Goal: Task Accomplishment & Management: Manage account settings

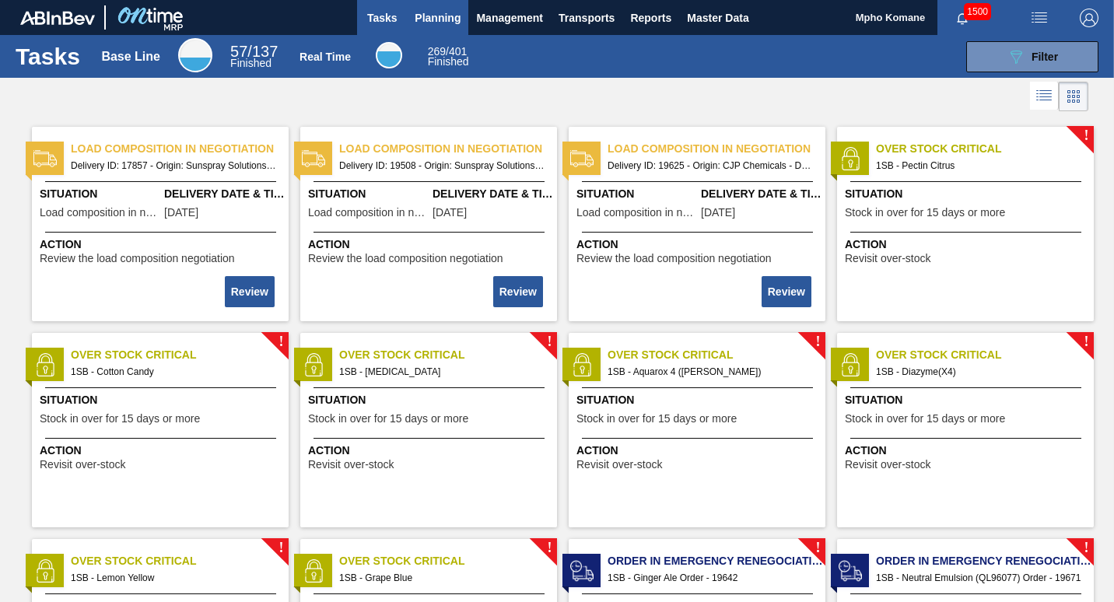
click at [426, 19] on span "Planning" at bounding box center [437, 18] width 46 height 19
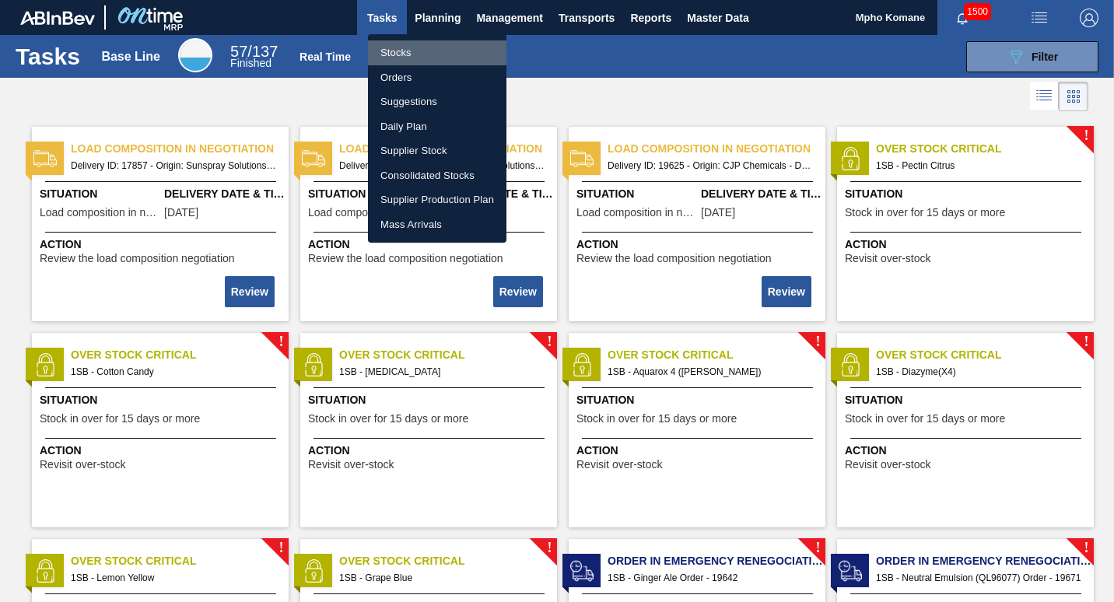
click at [391, 51] on li "Stocks" at bounding box center [437, 52] width 138 height 25
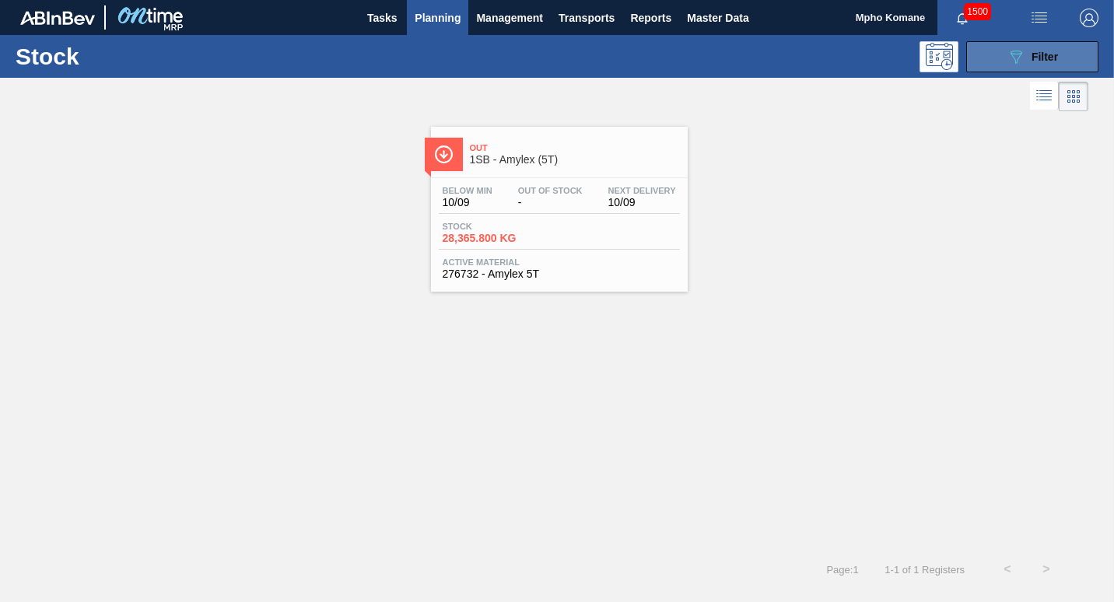
click at [984, 52] on button "089F7B8B-B2A5-4AFE-B5C0-19BA573D28AC Filter" at bounding box center [1032, 56] width 132 height 31
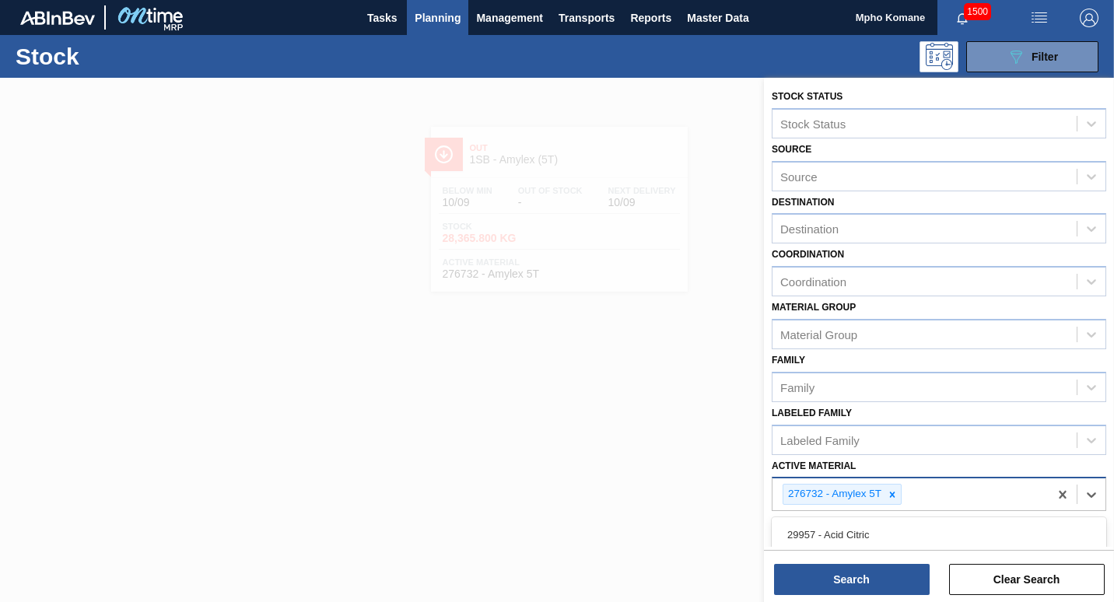
click at [907, 495] on div "276732 - Amylex 5T" at bounding box center [910, 494] width 276 height 32
paste Material "276884"
type Material "276884"
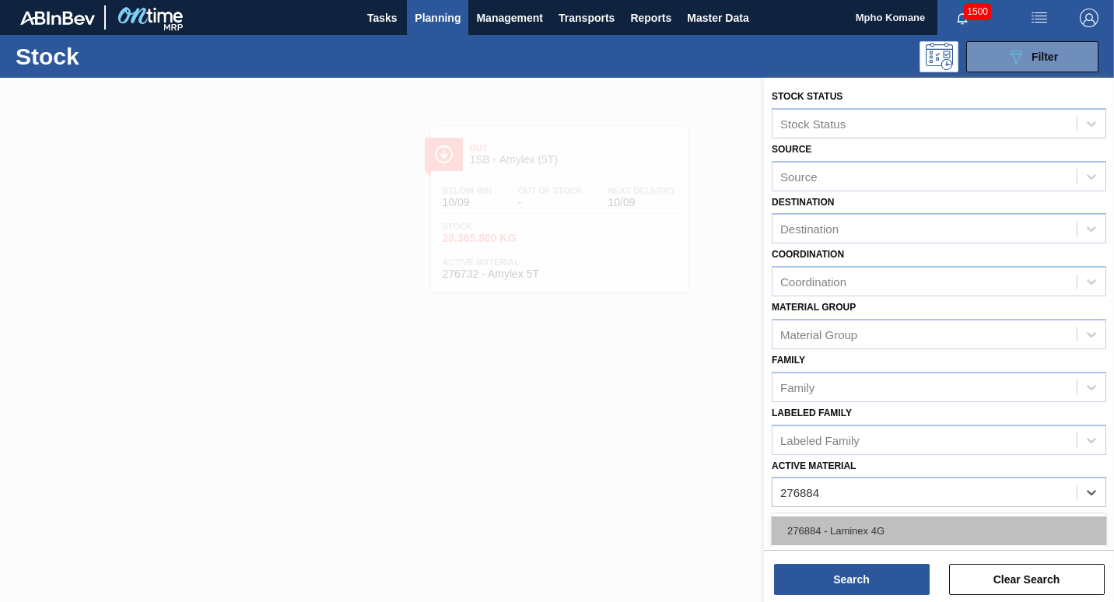
click at [859, 520] on div "276884 - Laminex 4G" at bounding box center [938, 530] width 334 height 29
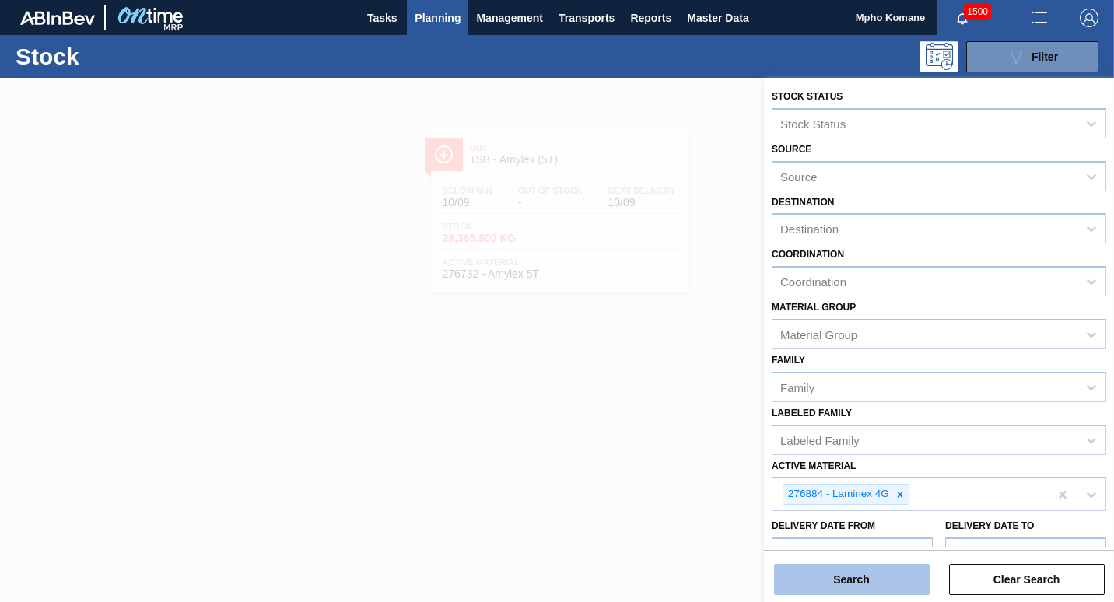
click at [831, 584] on button "Search" at bounding box center [852, 579] width 156 height 31
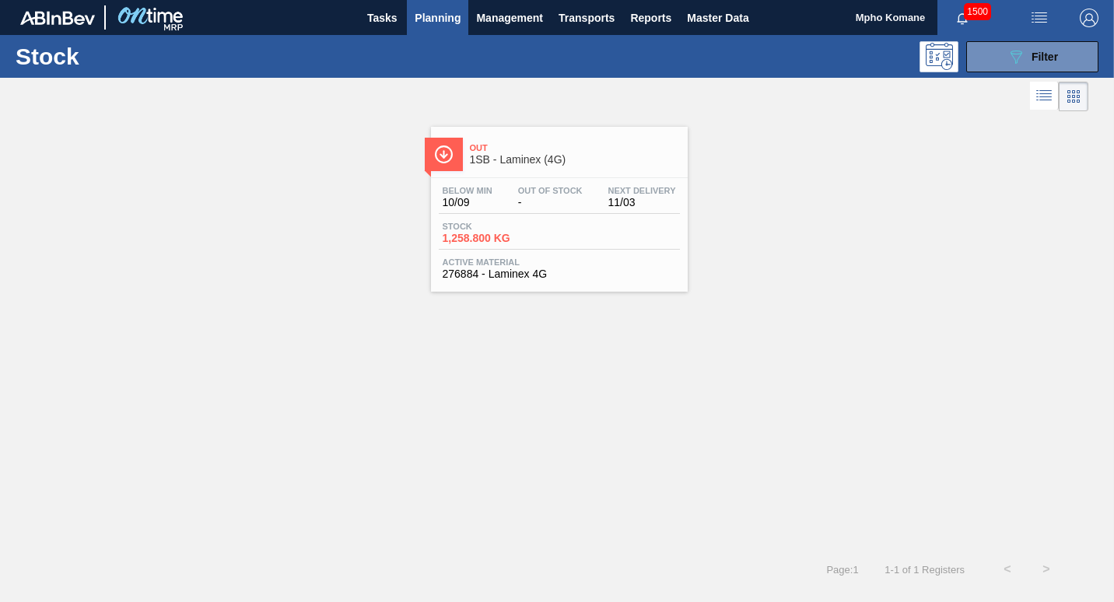
click at [469, 222] on span "Stock" at bounding box center [496, 226] width 109 height 9
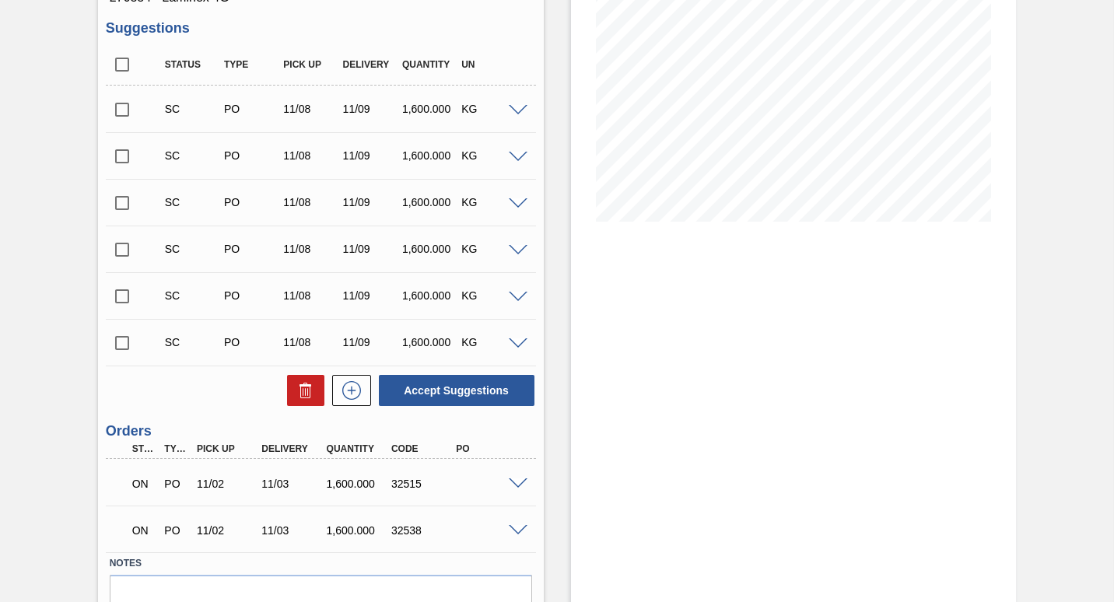
scroll to position [311, 0]
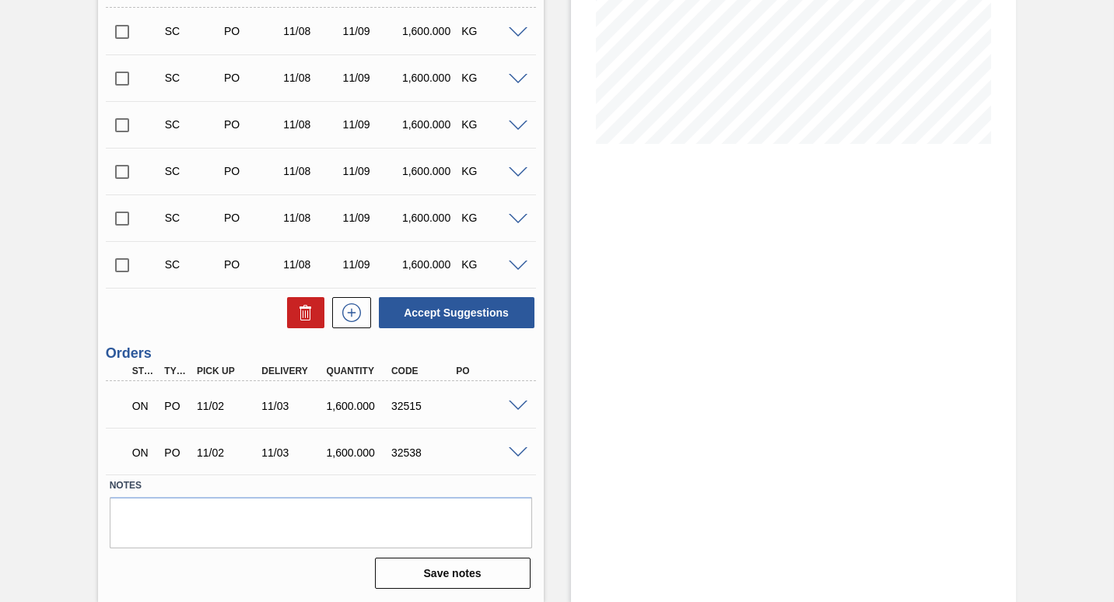
click at [516, 407] on span at bounding box center [518, 406] width 19 height 12
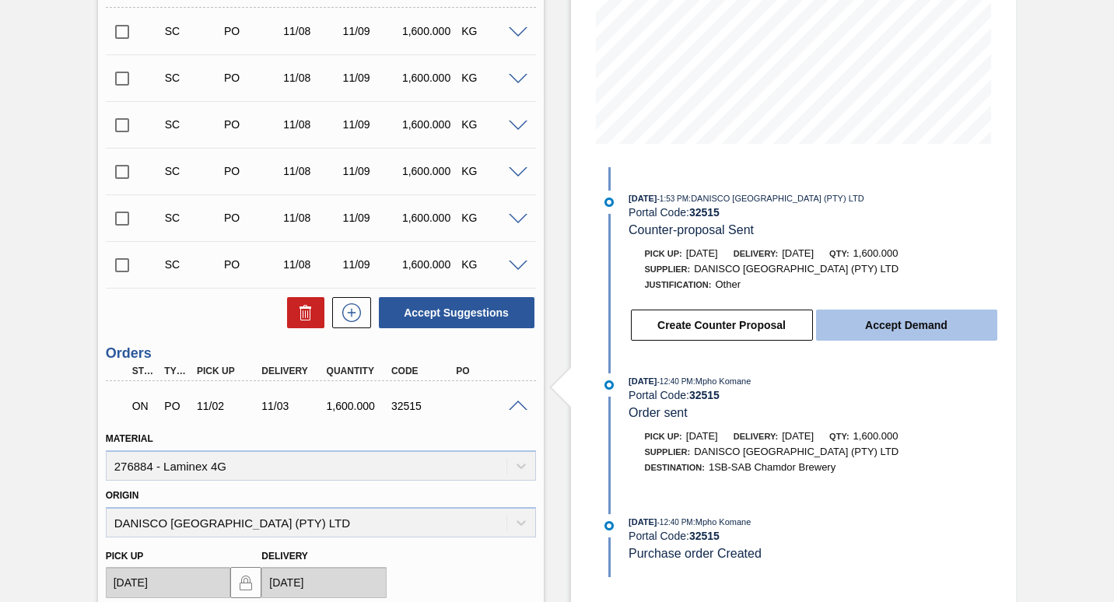
click at [904, 328] on button "Accept Demand" at bounding box center [906, 324] width 181 height 31
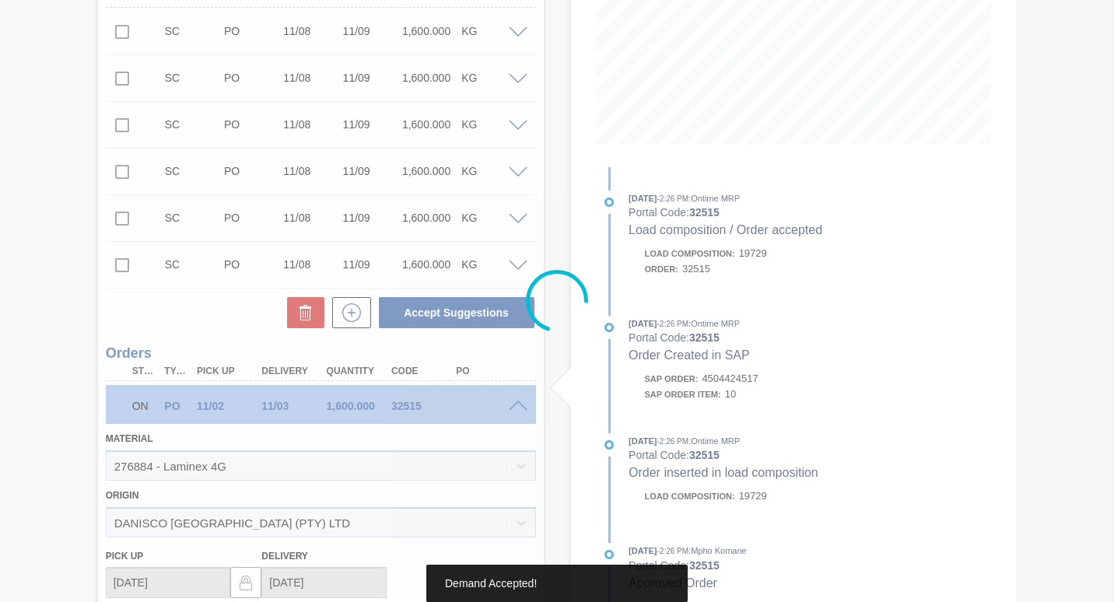
type up32515 "[DATE]"
type input "[DATE]"
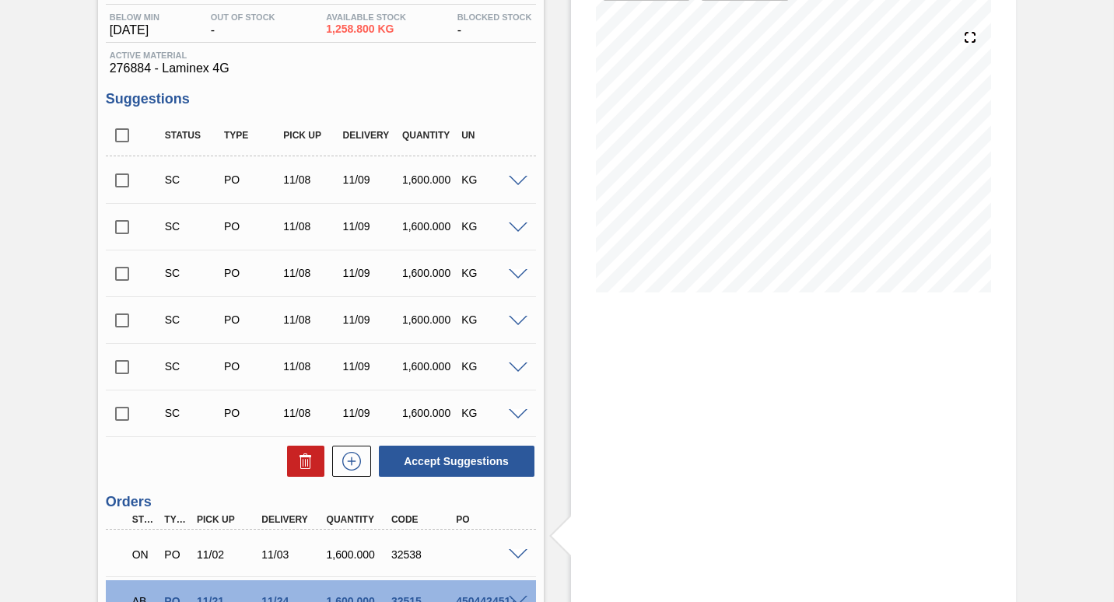
scroll to position [233, 0]
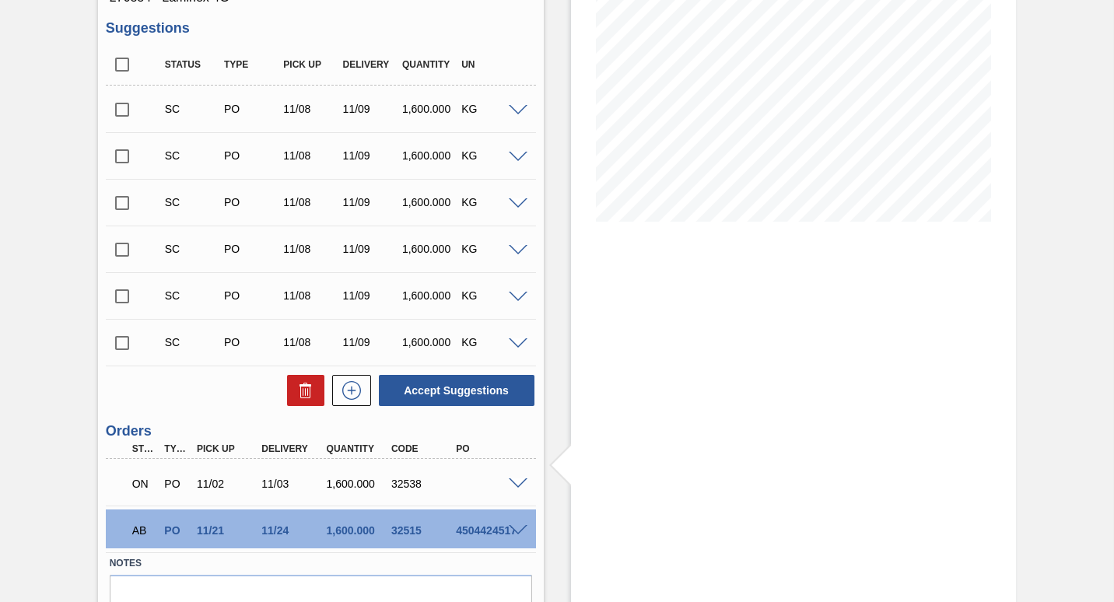
click at [522, 484] on span at bounding box center [518, 484] width 19 height 12
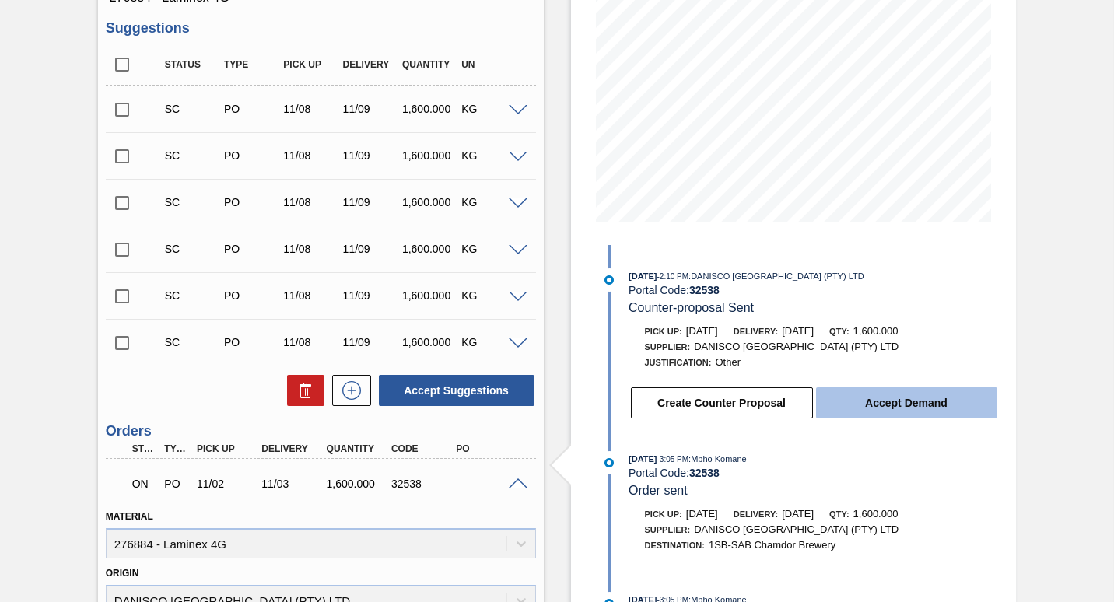
click at [888, 403] on button "Accept Demand" at bounding box center [906, 402] width 181 height 31
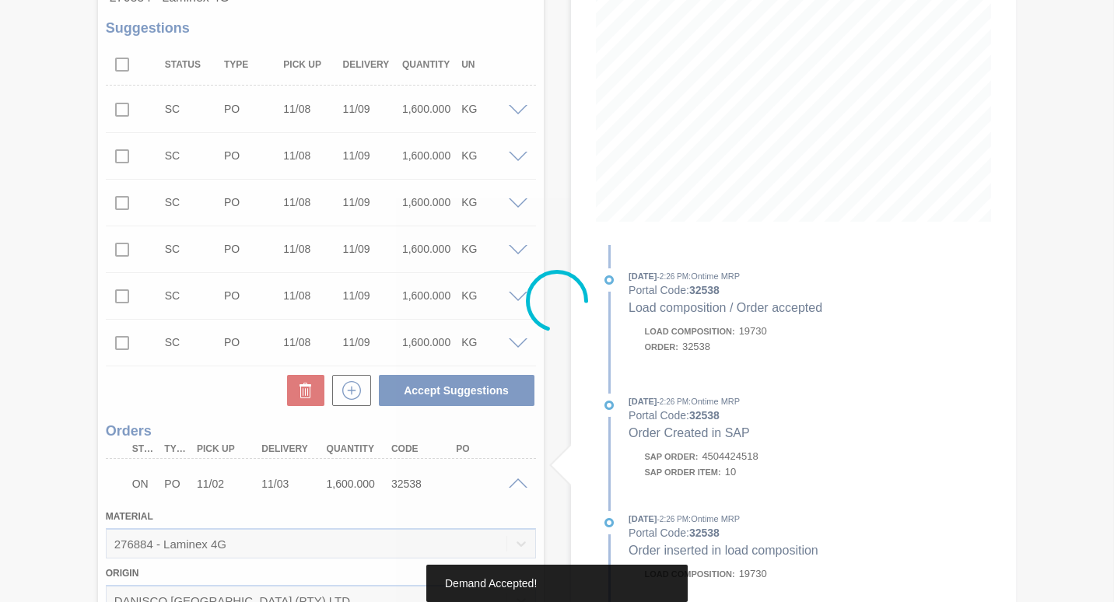
type up32538 "[DATE]"
type input "[DATE]"
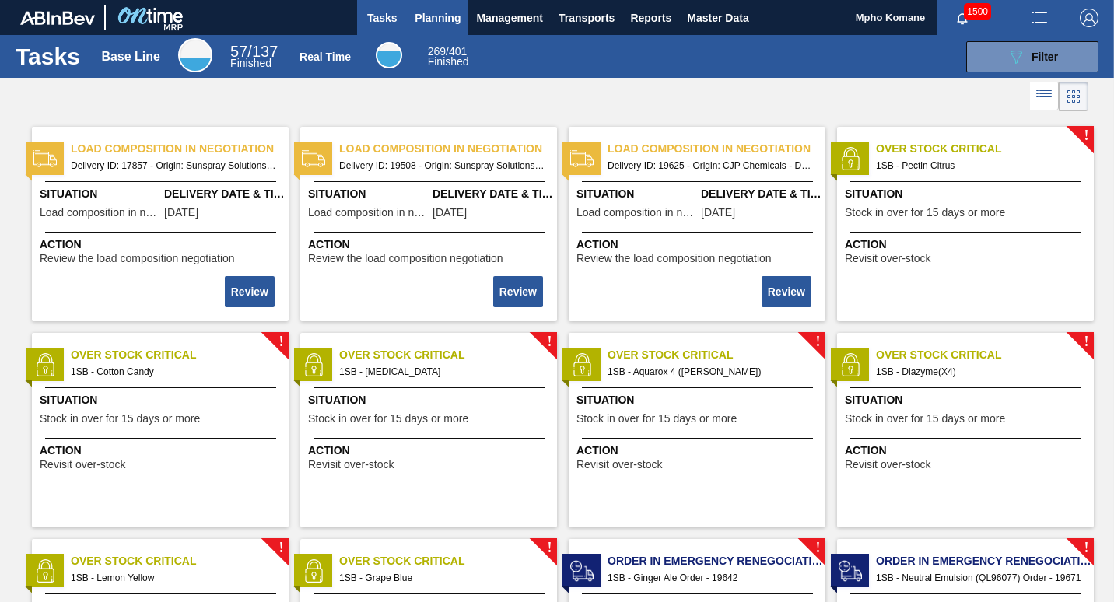
click at [428, 22] on span "Planning" at bounding box center [437, 18] width 46 height 19
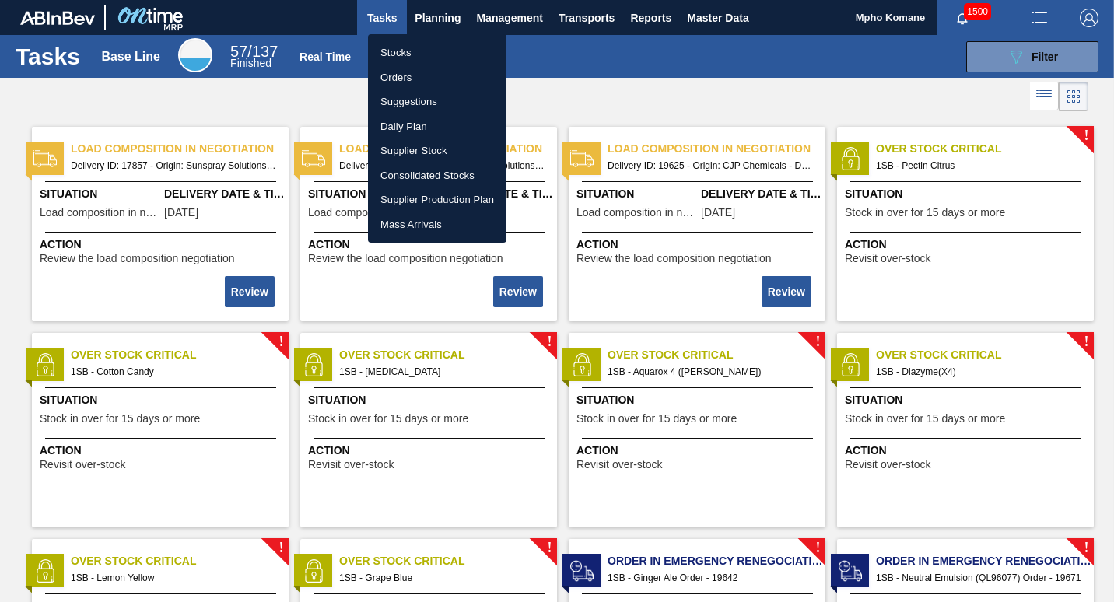
click at [422, 51] on li "Stocks" at bounding box center [437, 52] width 138 height 25
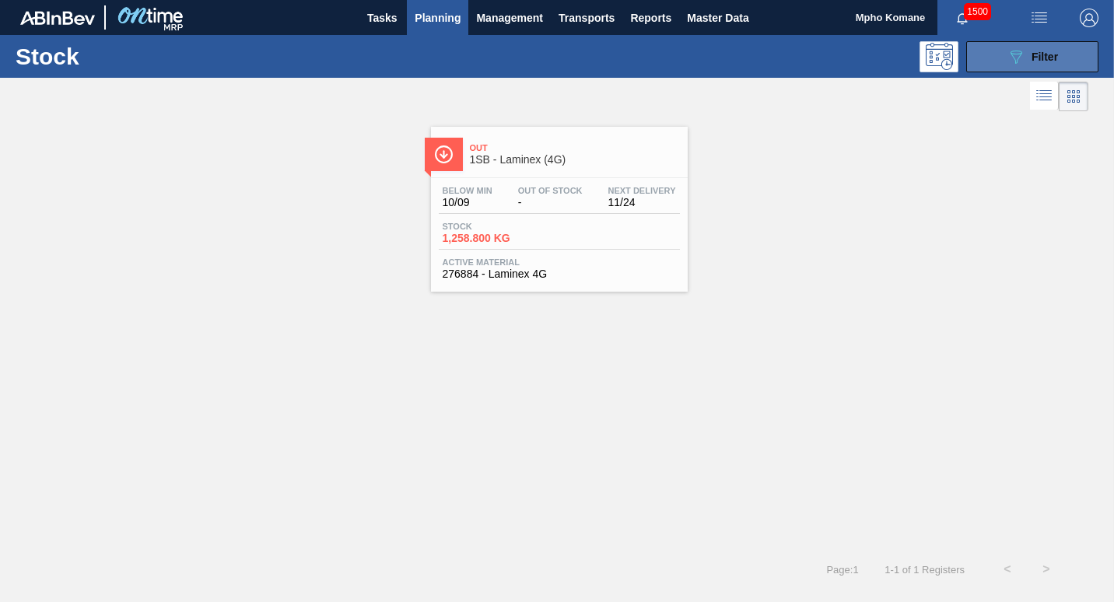
click at [1027, 66] on button "089F7B8B-B2A5-4AFE-B5C0-19BA573D28AC Filter" at bounding box center [1032, 56] width 132 height 31
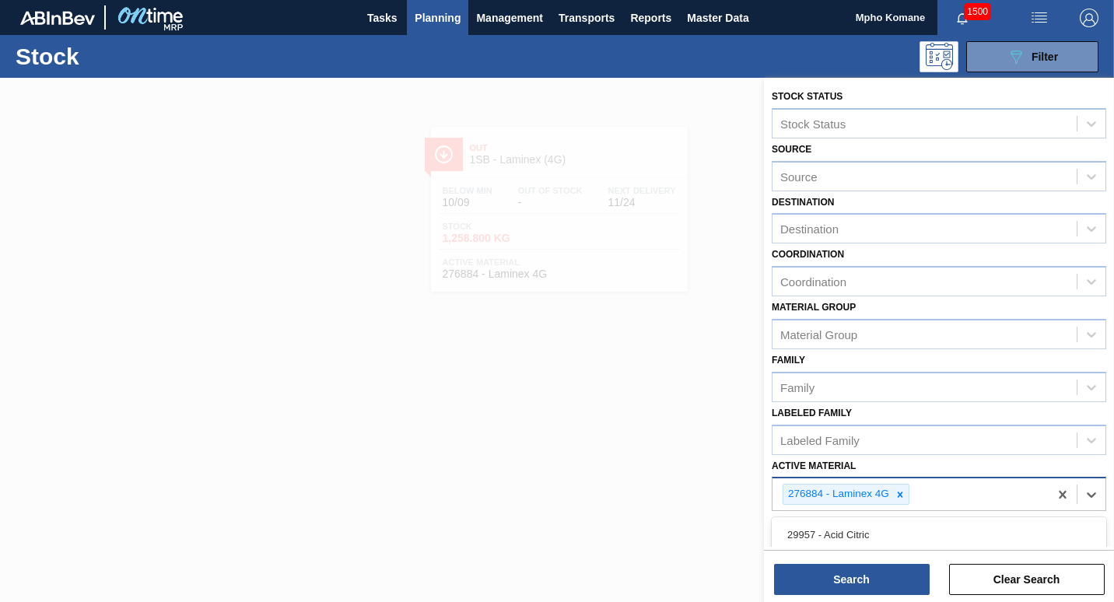
click at [918, 499] on div "276884 - Laminex 4G" at bounding box center [910, 494] width 276 height 32
paste Material "279735"
type Material "279735"
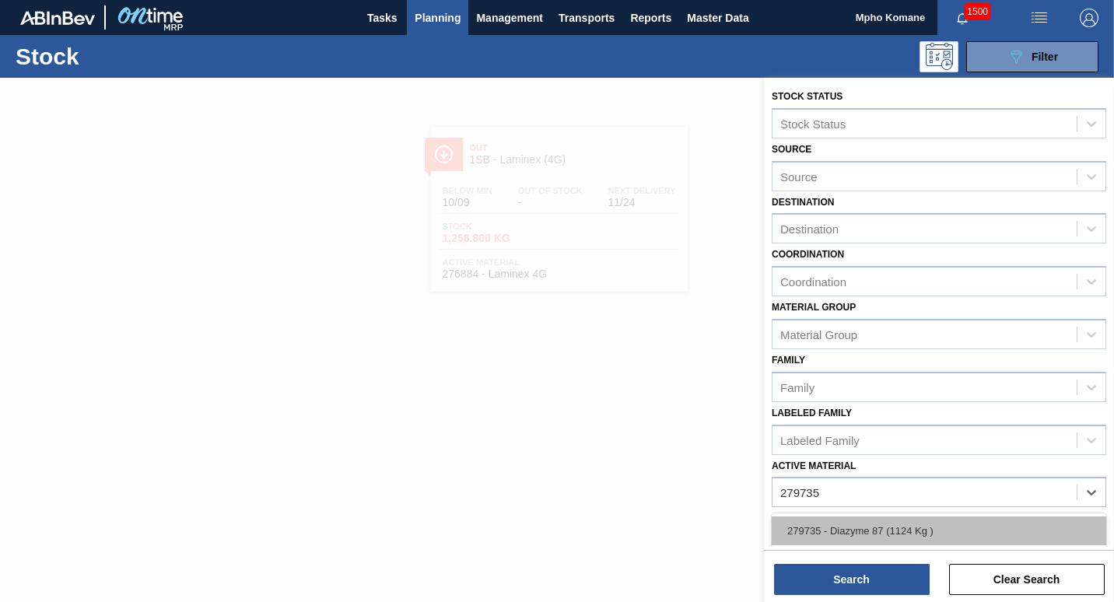
click at [896, 530] on div "279735 - Diazyme 87 (1124 Kg )" at bounding box center [938, 530] width 334 height 29
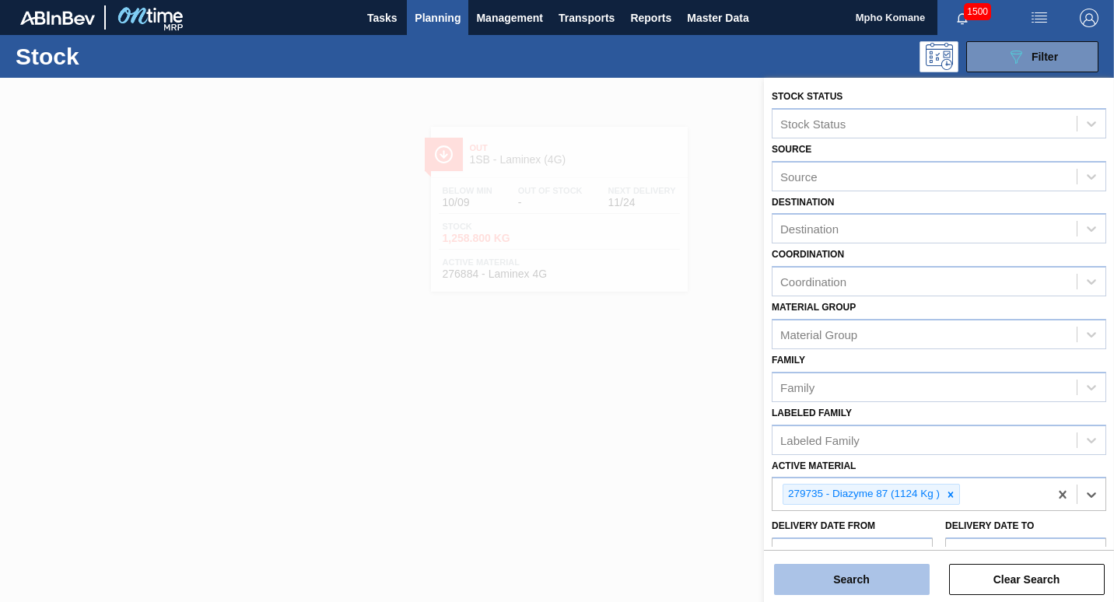
click at [854, 579] on button "Search" at bounding box center [852, 579] width 156 height 31
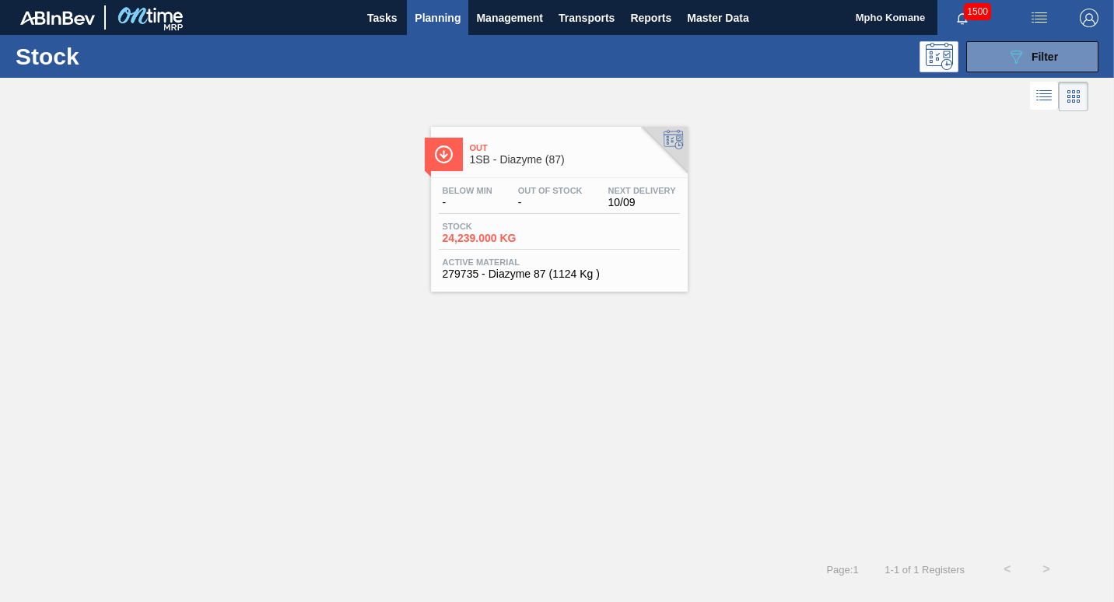
click at [546, 204] on span "-" at bounding box center [550, 203] width 65 height 12
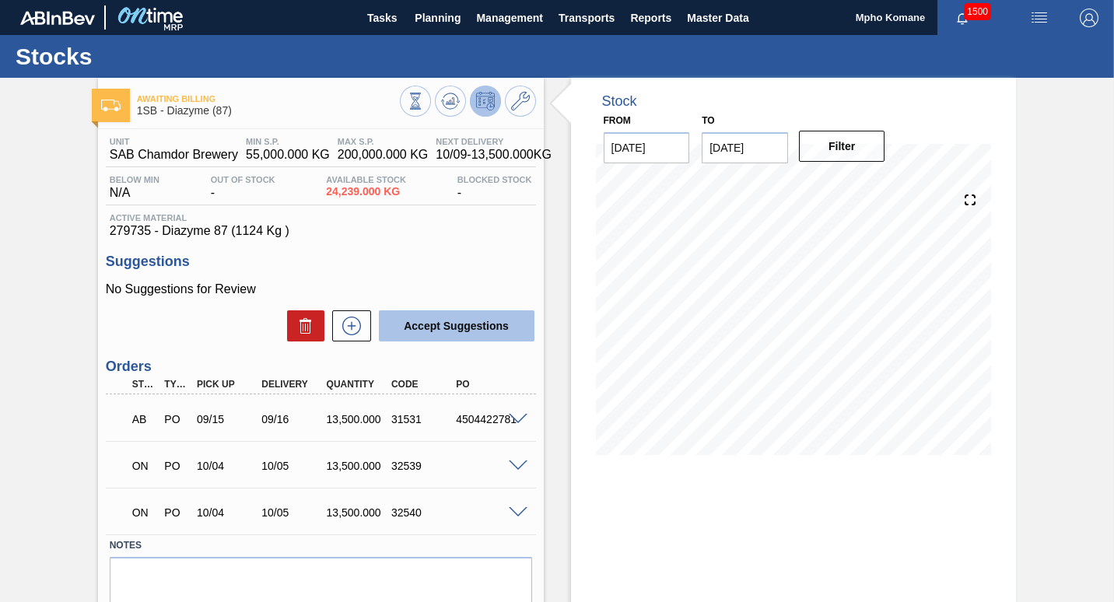
scroll to position [67, 0]
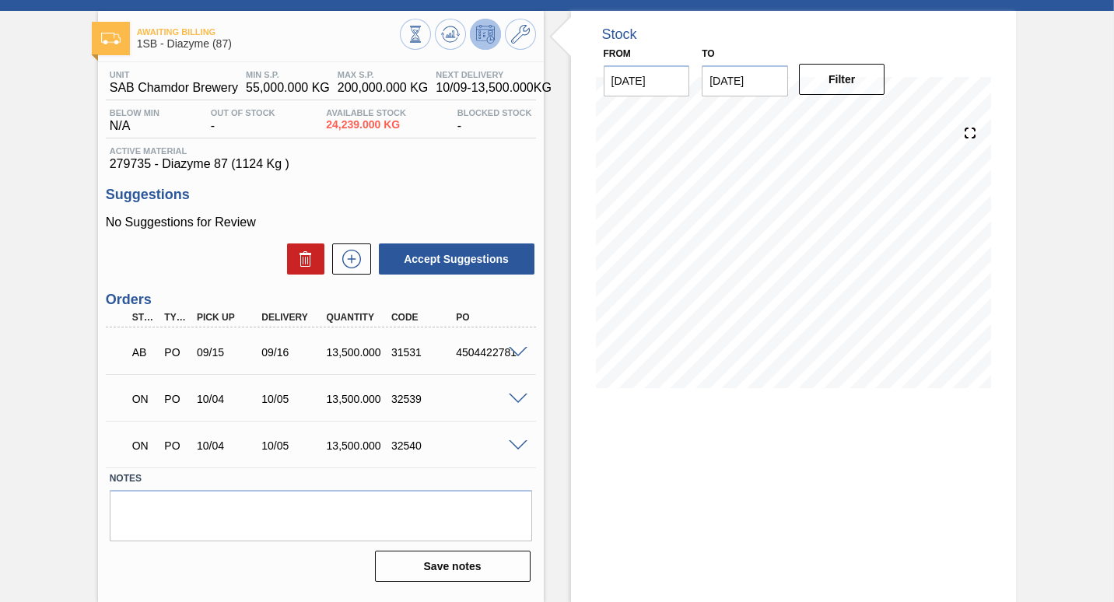
click at [516, 396] on span at bounding box center [518, 399] width 19 height 12
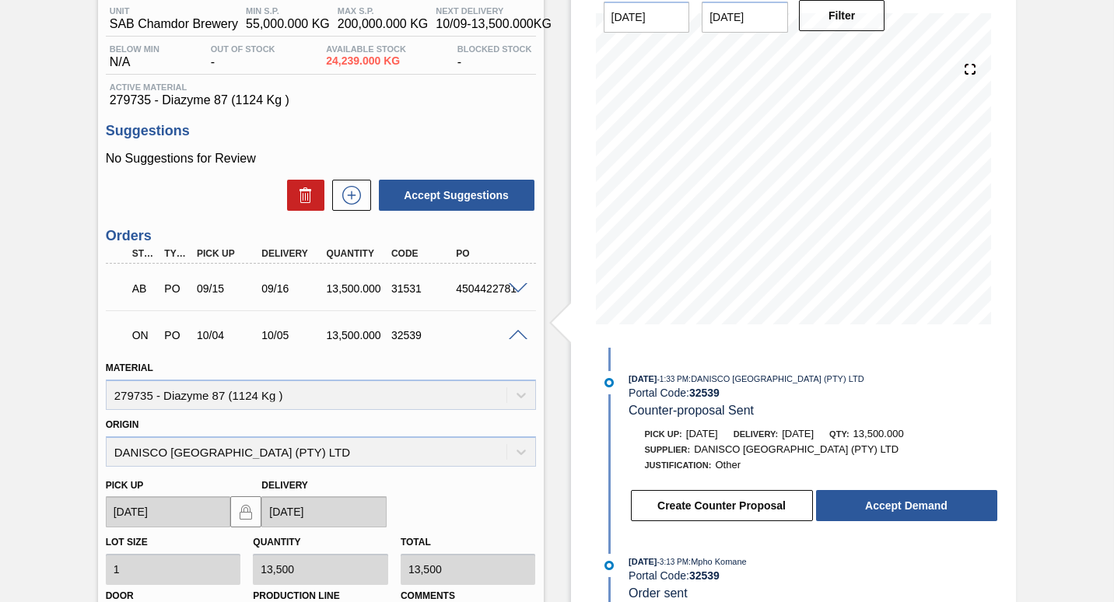
scroll to position [222, 0]
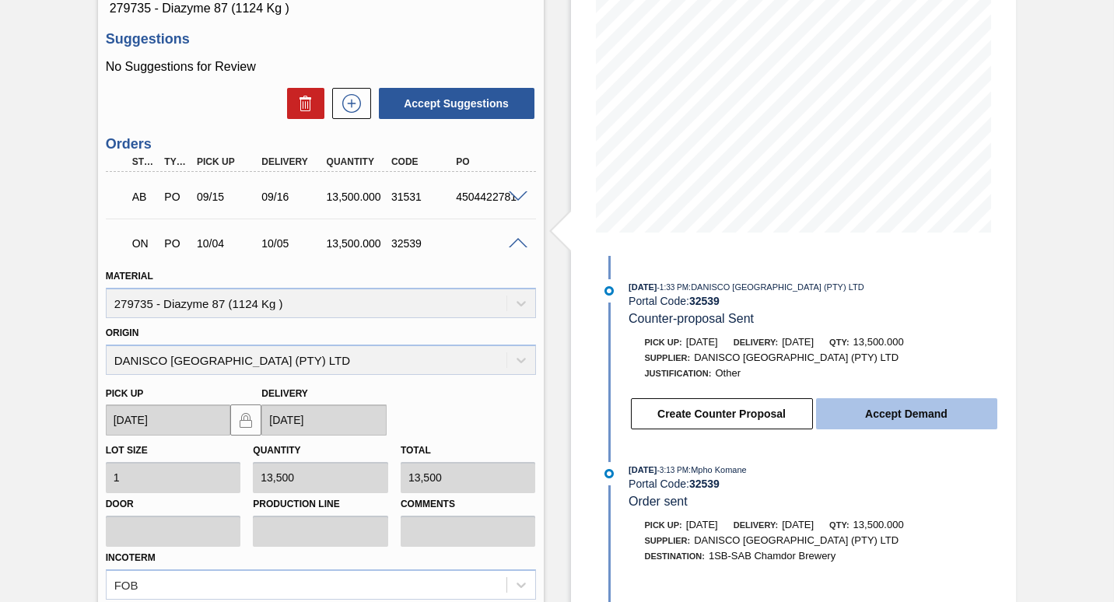
click at [841, 410] on button "Accept Demand" at bounding box center [906, 413] width 181 height 31
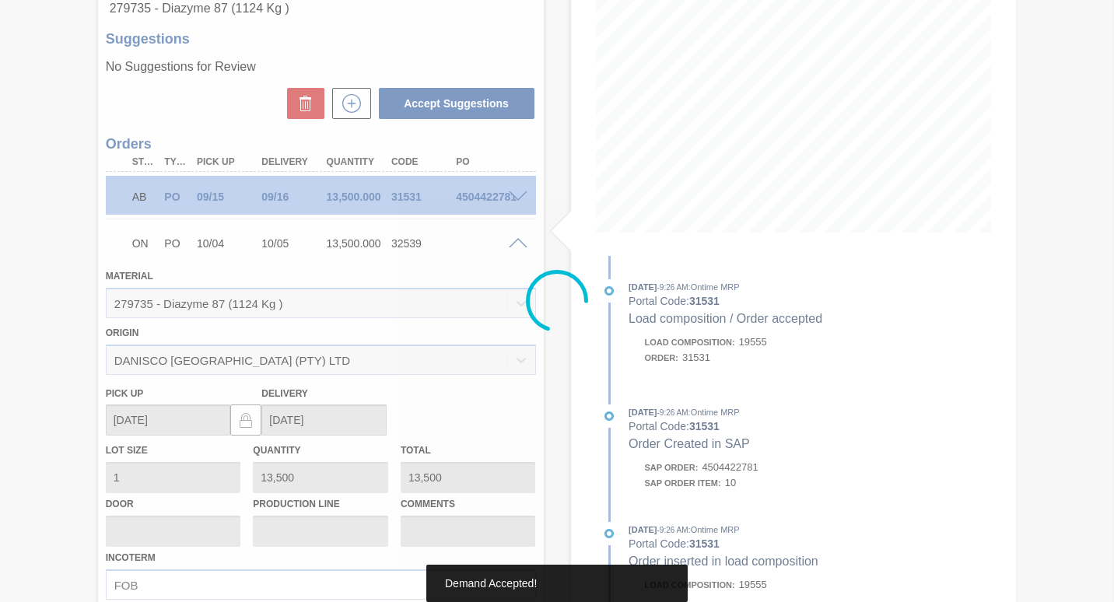
type up32539 "[DATE]"
type input "[DATE]"
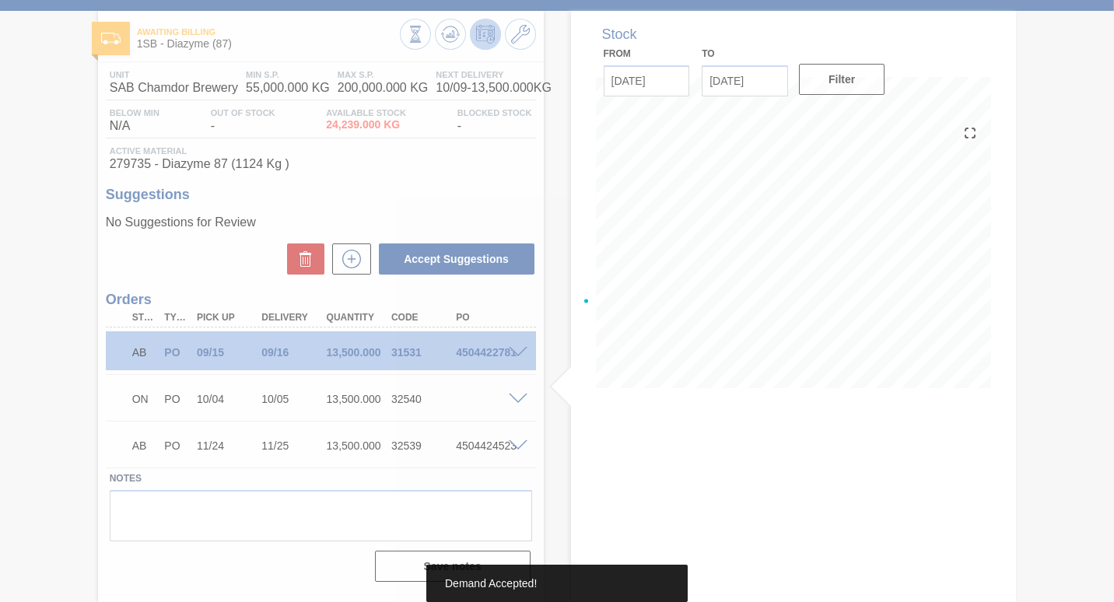
scroll to position [67, 0]
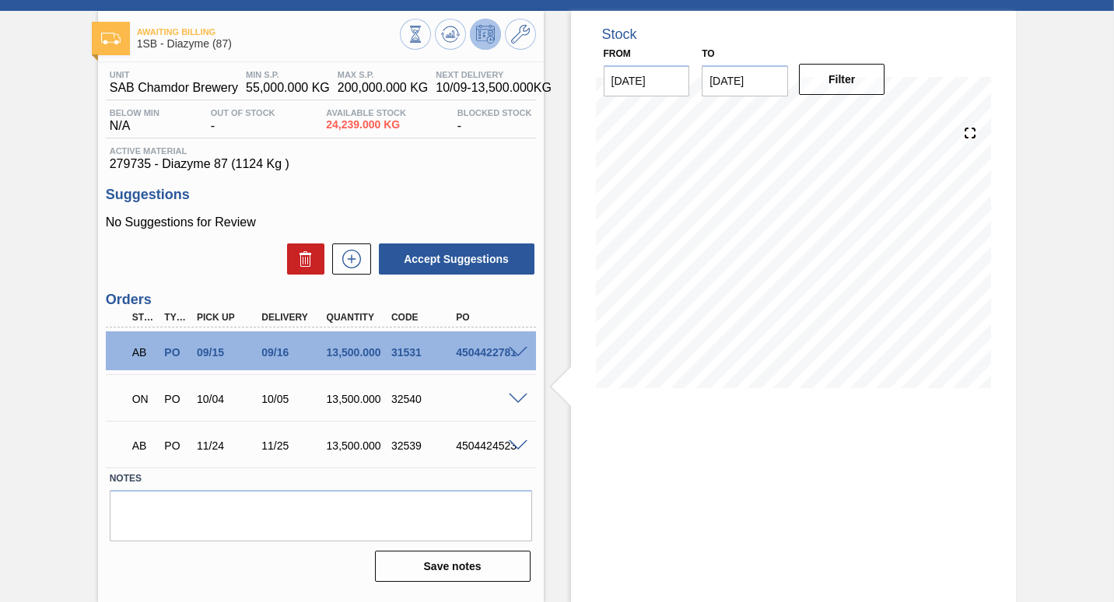
click at [516, 401] on span at bounding box center [518, 399] width 19 height 12
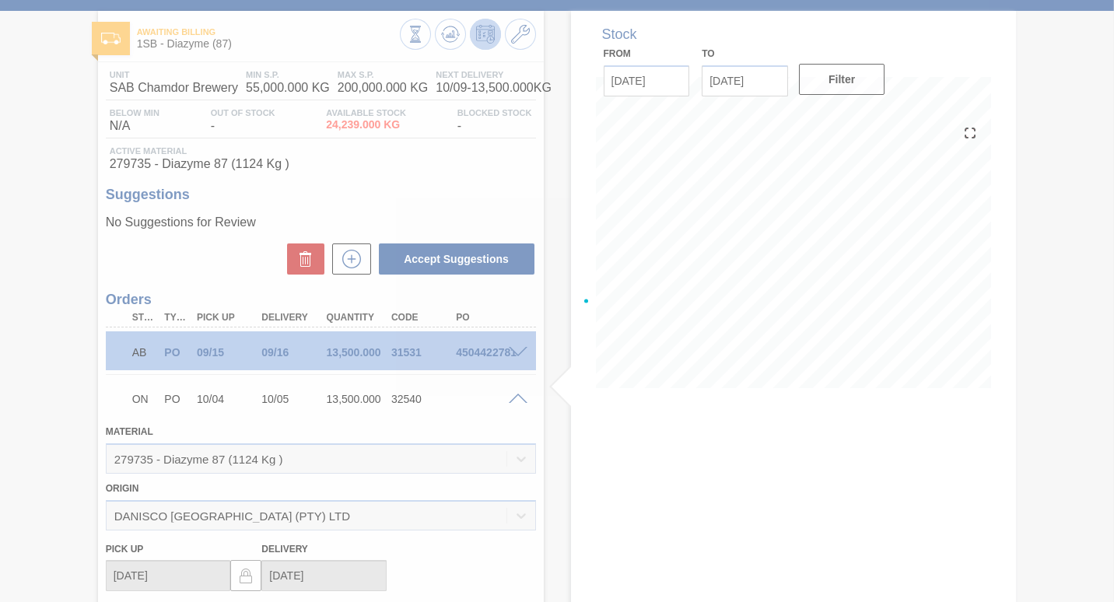
scroll to position [222, 0]
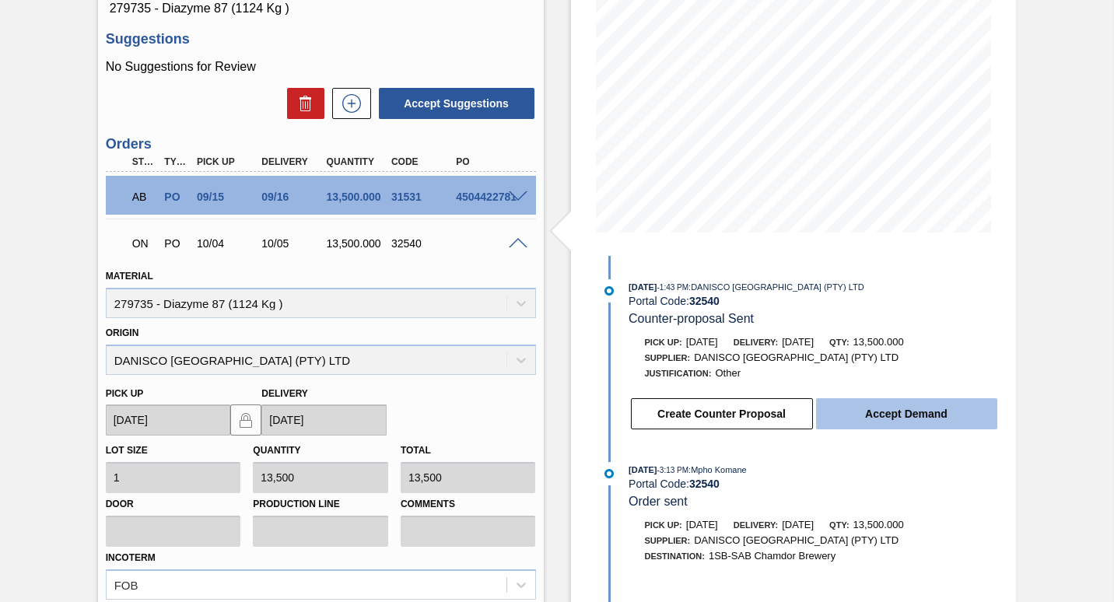
click at [897, 408] on button "Accept Demand" at bounding box center [906, 413] width 181 height 31
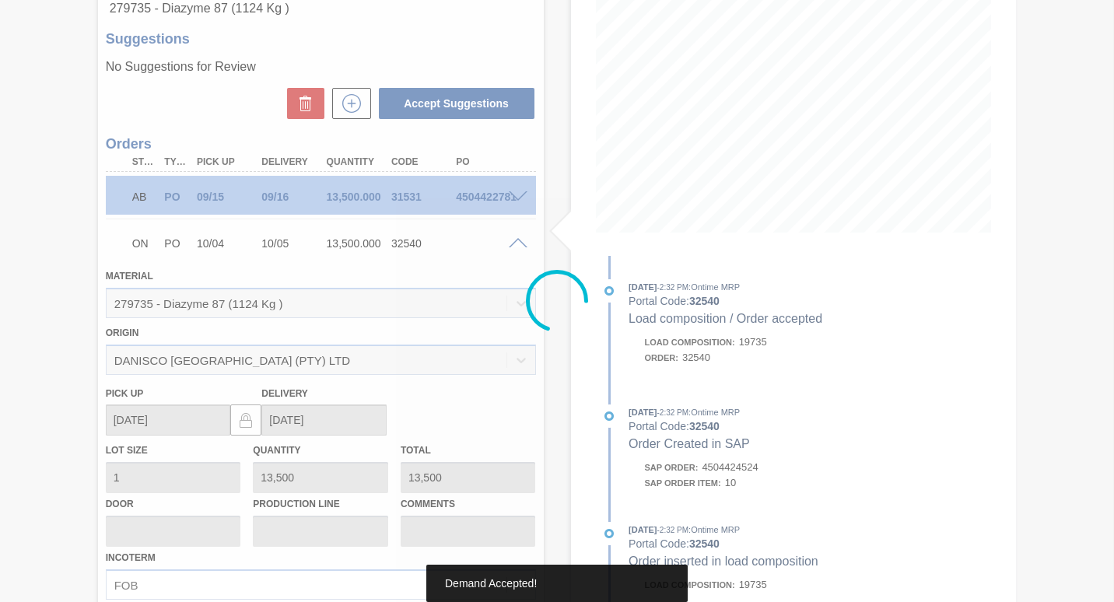
type up32540 "[DATE]"
type input "[DATE]"
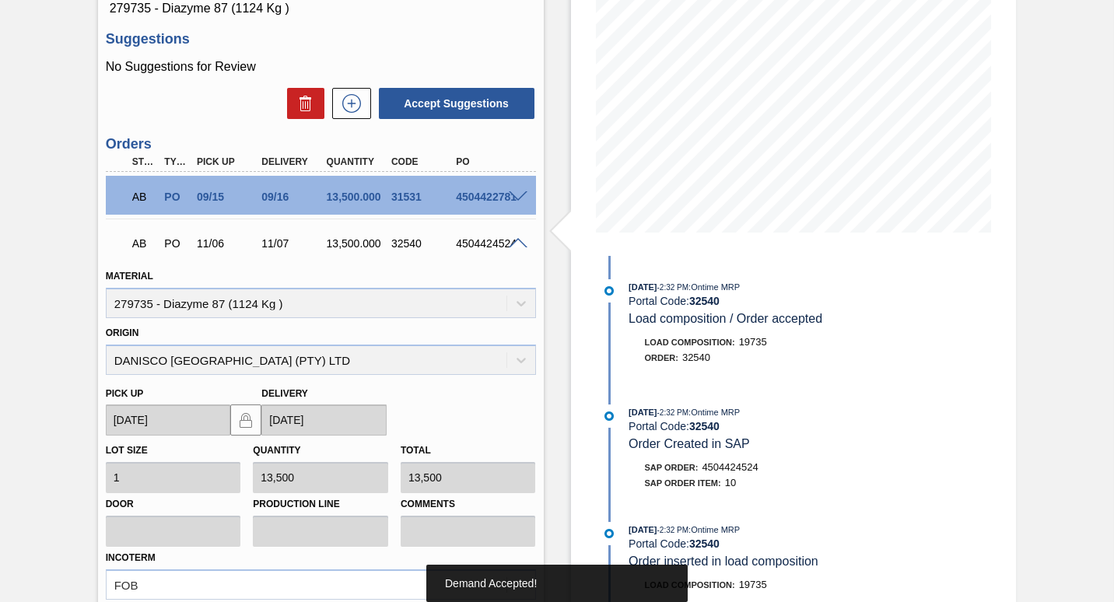
scroll to position [67, 0]
